Goal: Obtain resource: Download file/media

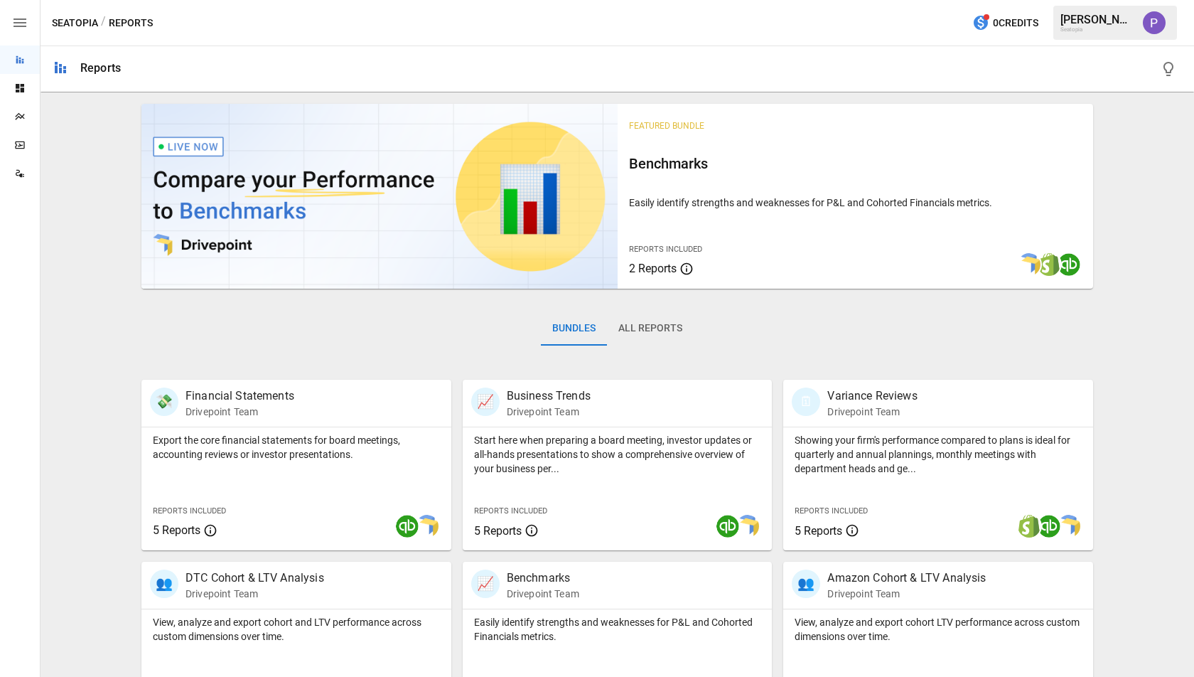
click at [637, 321] on button "All Reports" at bounding box center [650, 328] width 87 height 34
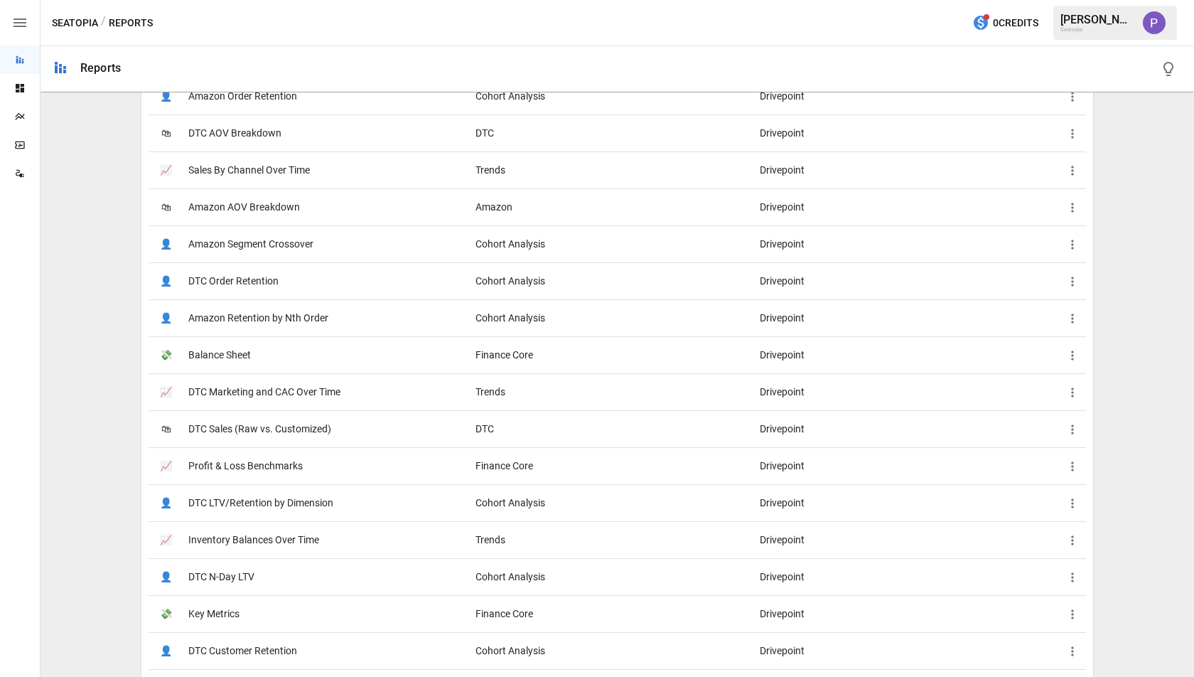
scroll to position [476, 0]
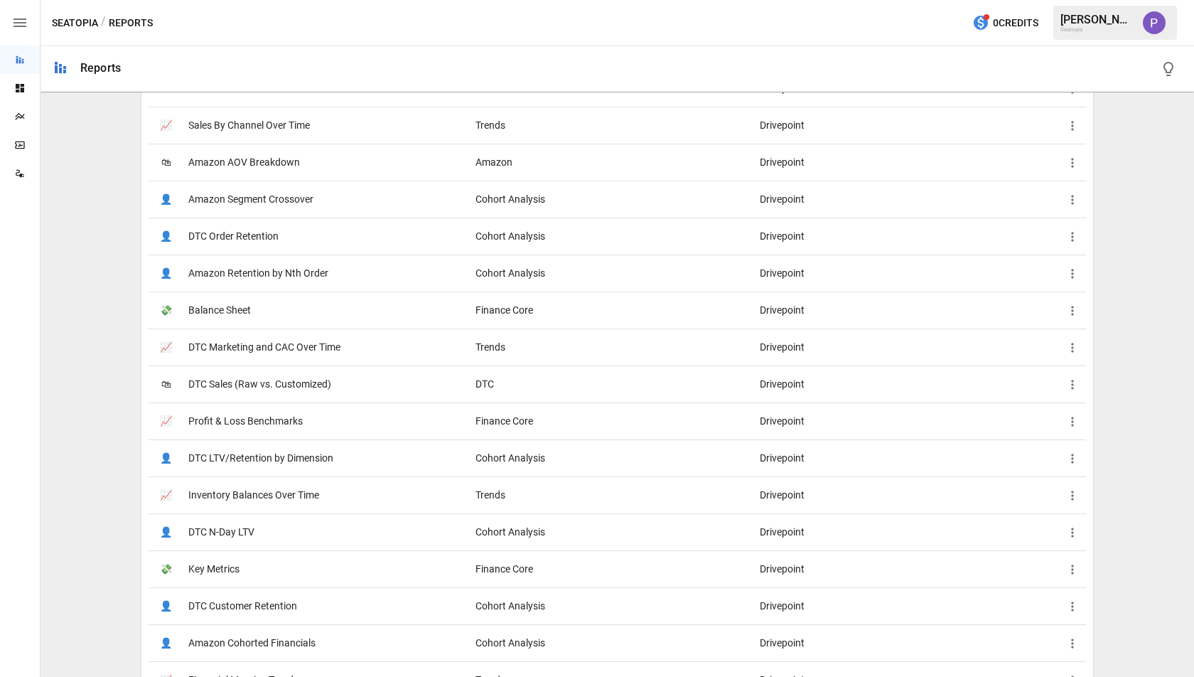
click at [264, 451] on span "DTC LTV/Retention by Dimension" at bounding box center [260, 458] width 145 height 36
click at [286, 608] on span "DTC Customer Retention" at bounding box center [242, 606] width 109 height 36
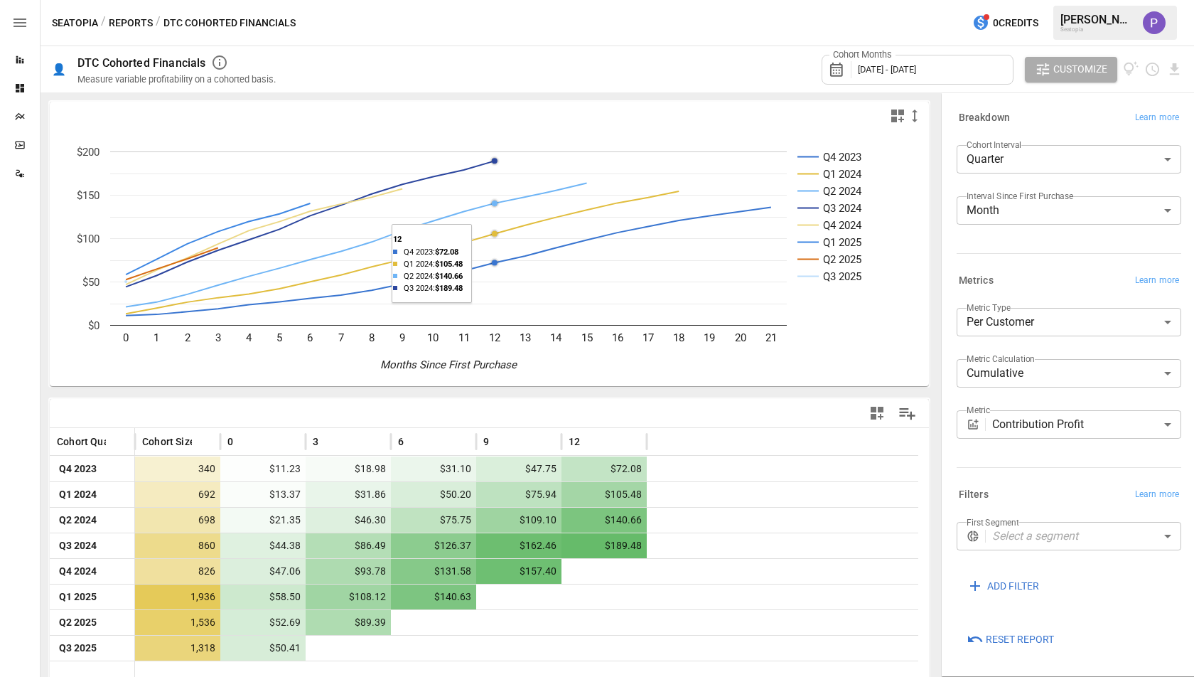
scroll to position [14, 0]
